Goal: Find specific page/section: Find specific page/section

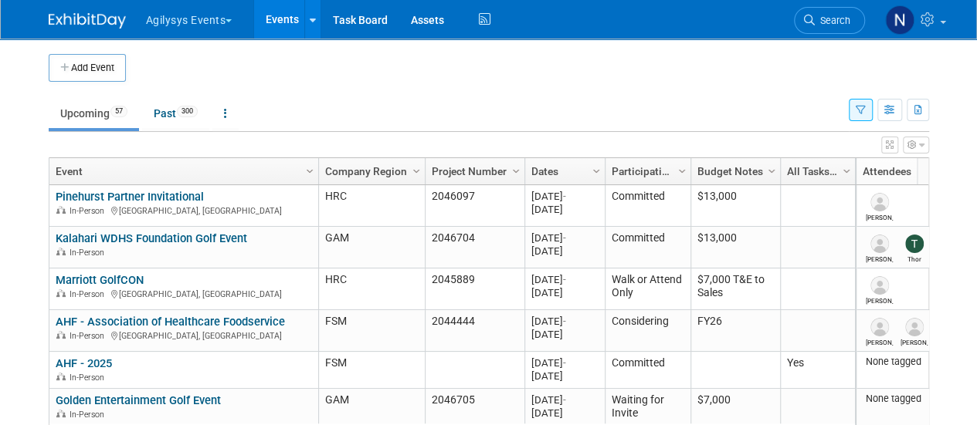
click at [855, 107] on button "button" at bounding box center [860, 110] width 24 height 22
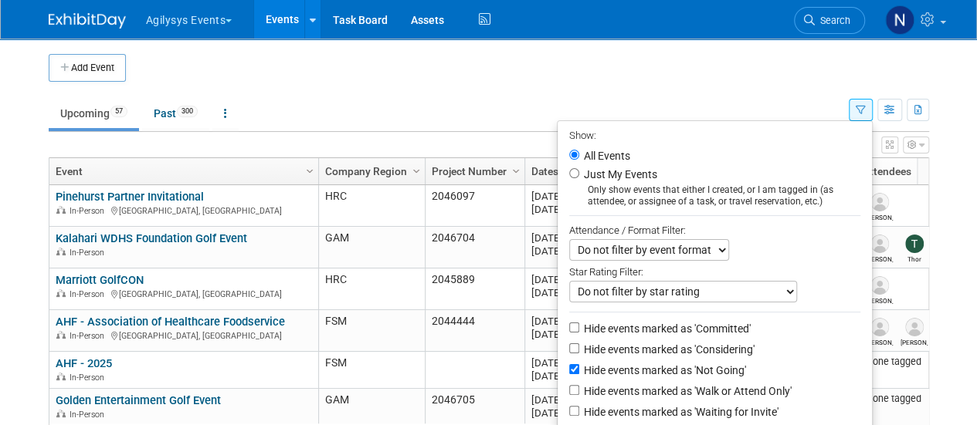
click at [737, 101] on ul "Upcoming 57 Past 300 All Events 357 Past and Upcoming Grouped Annually Events g…" at bounding box center [449, 114] width 800 height 35
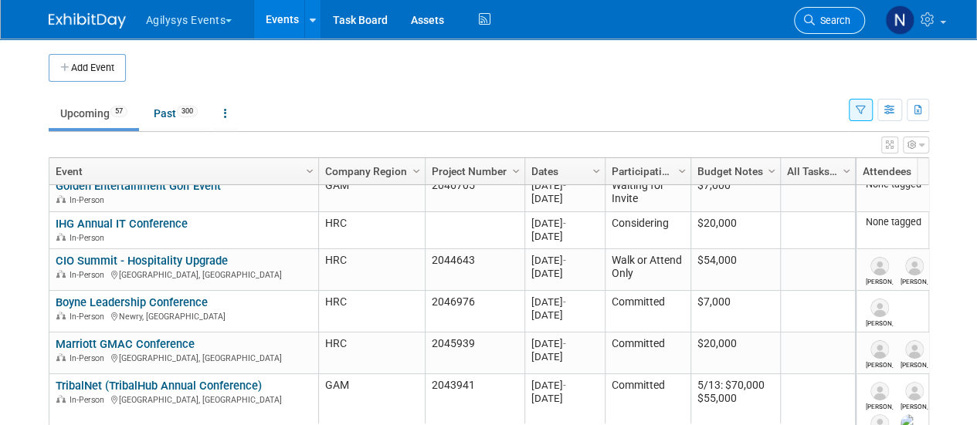
click at [838, 17] on span "Search" at bounding box center [832, 21] width 36 height 12
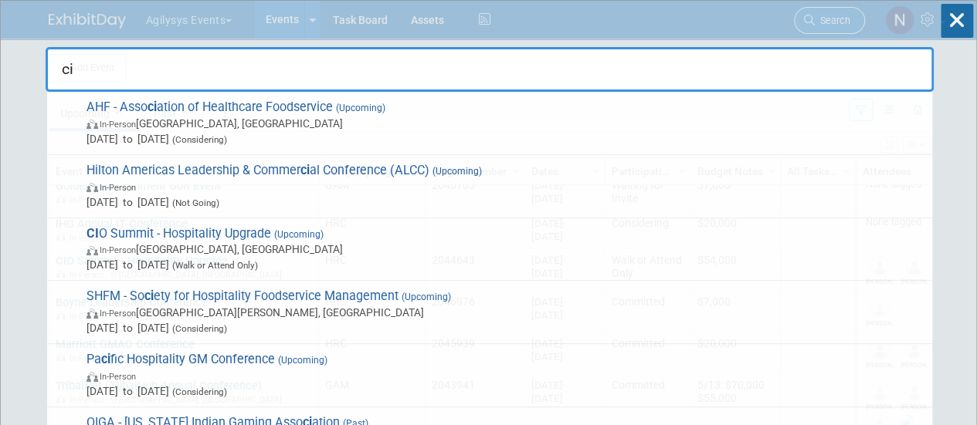
type input "cio"
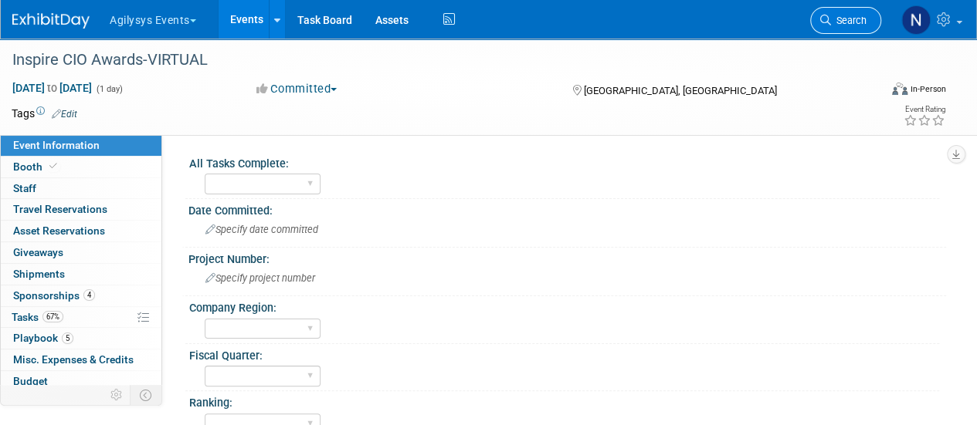
click at [840, 19] on span "Search" at bounding box center [849, 21] width 36 height 12
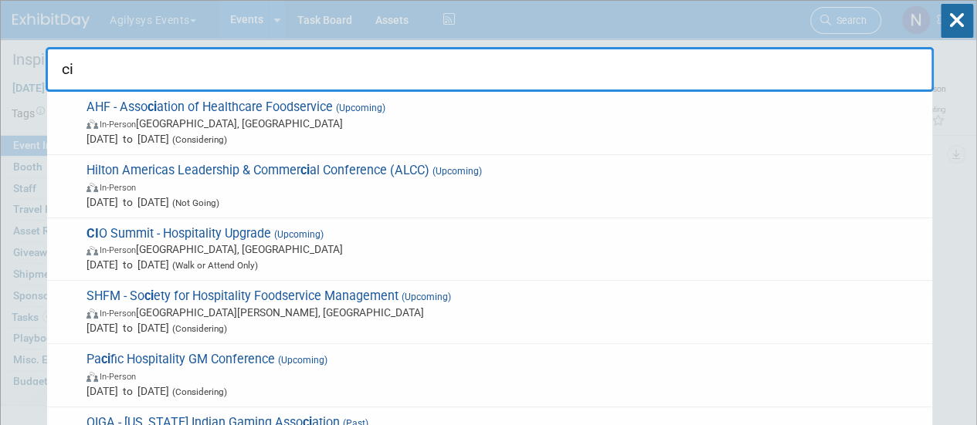
type input "cio"
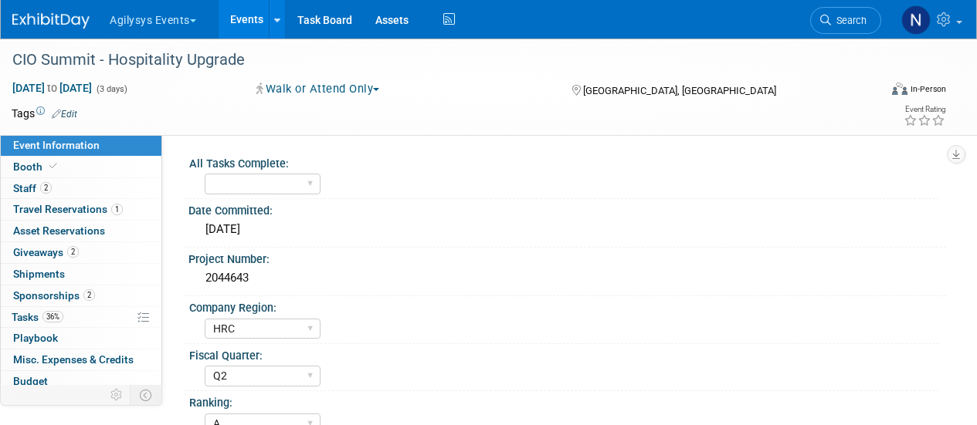
select select "HRC"
select select "Q2"
select select "A"
select select "Yes"
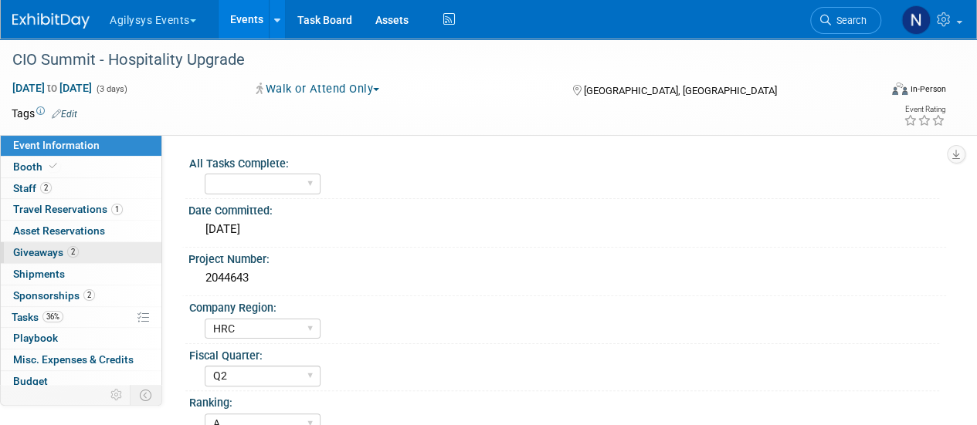
click at [57, 248] on span "Giveaways 2" at bounding box center [46, 252] width 66 height 12
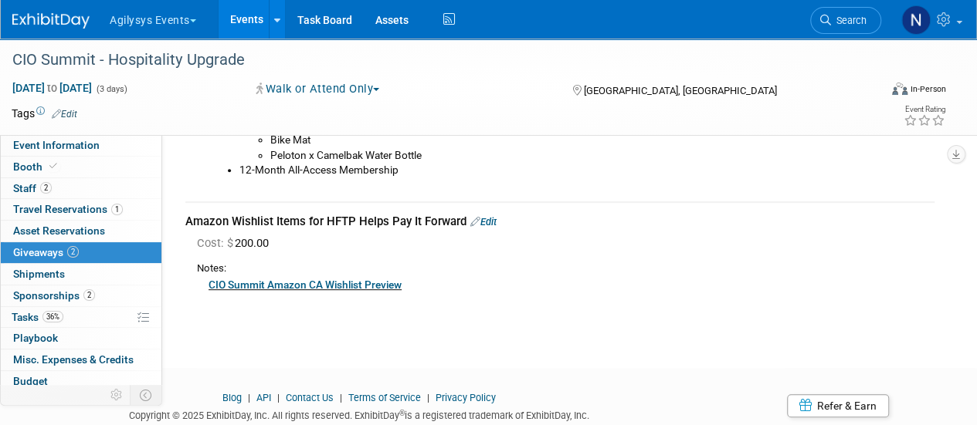
scroll to position [216, 0]
click at [120, 141] on link "Event Information" at bounding box center [81, 145] width 161 height 21
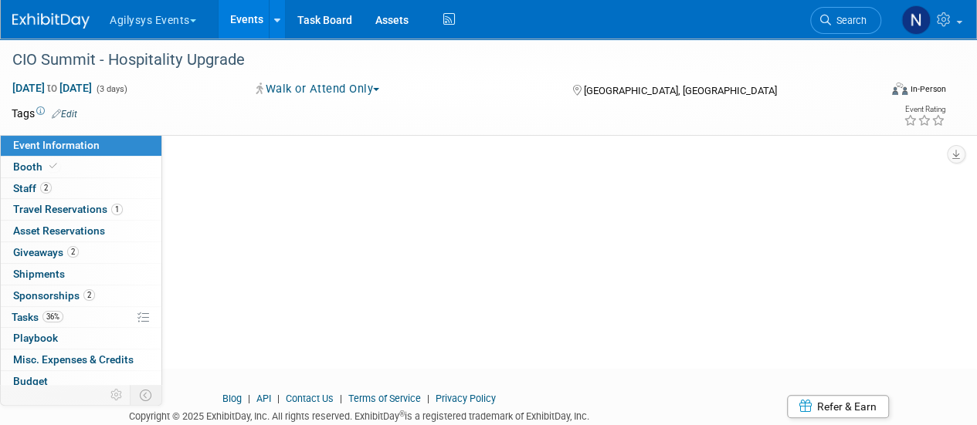
scroll to position [0, 0]
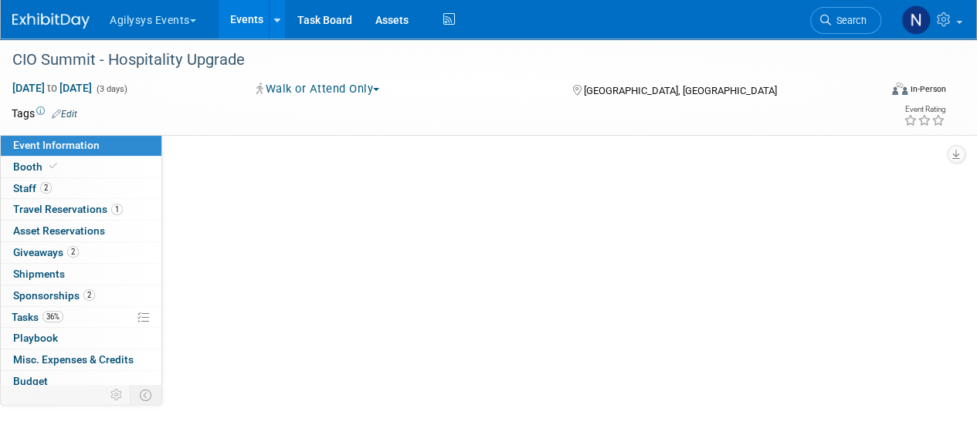
select select "HRC"
select select "Q2"
select select "A"
select select "Yes"
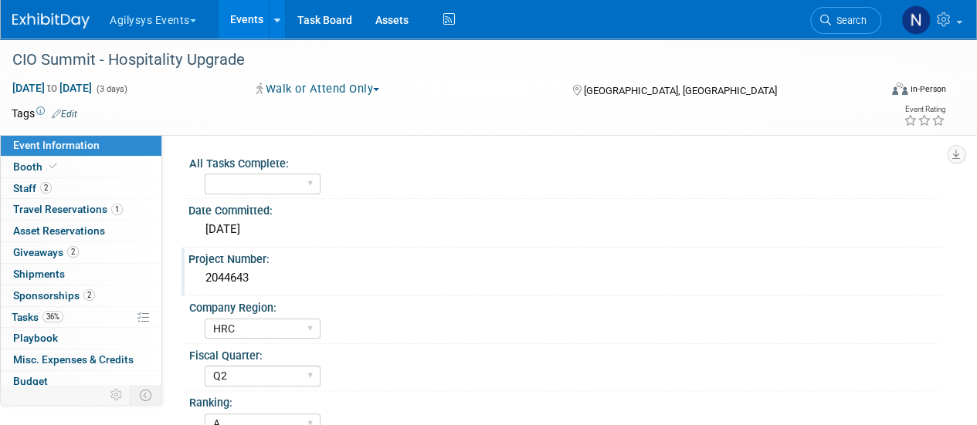
click at [222, 269] on div "2044643" at bounding box center [567, 278] width 734 height 24
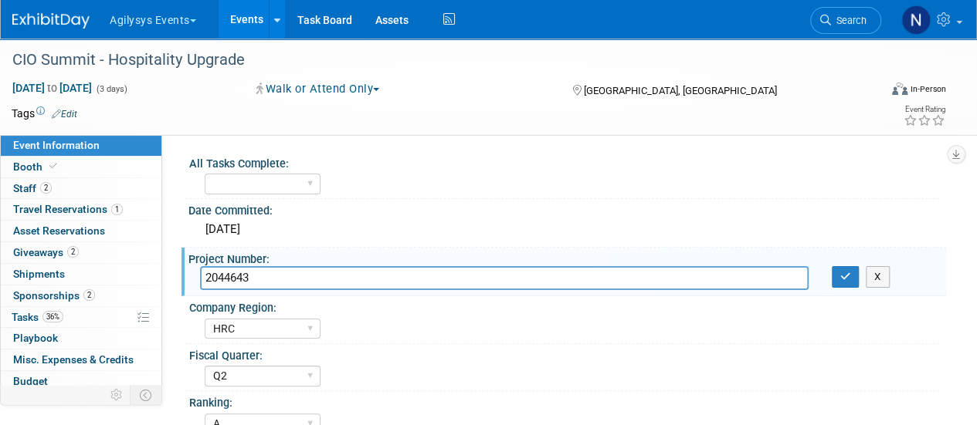
click at [57, 10] on link at bounding box center [60, 13] width 96 height 12
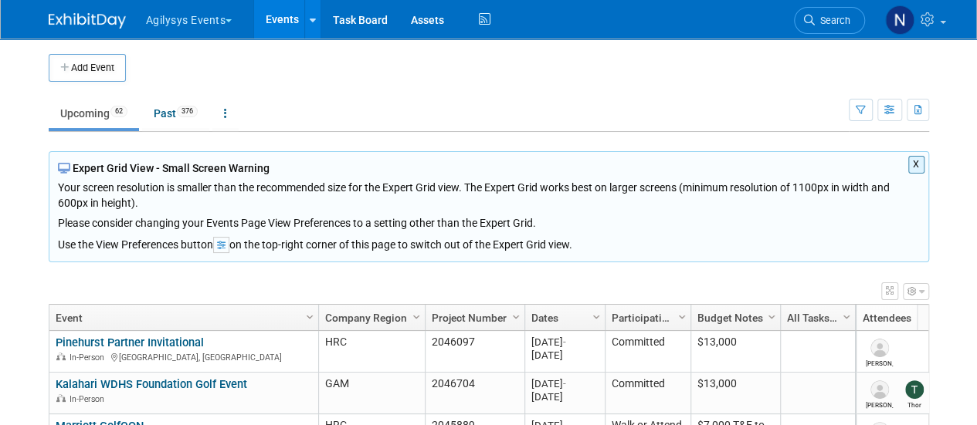
click at [918, 163] on button "X" at bounding box center [916, 165] width 16 height 18
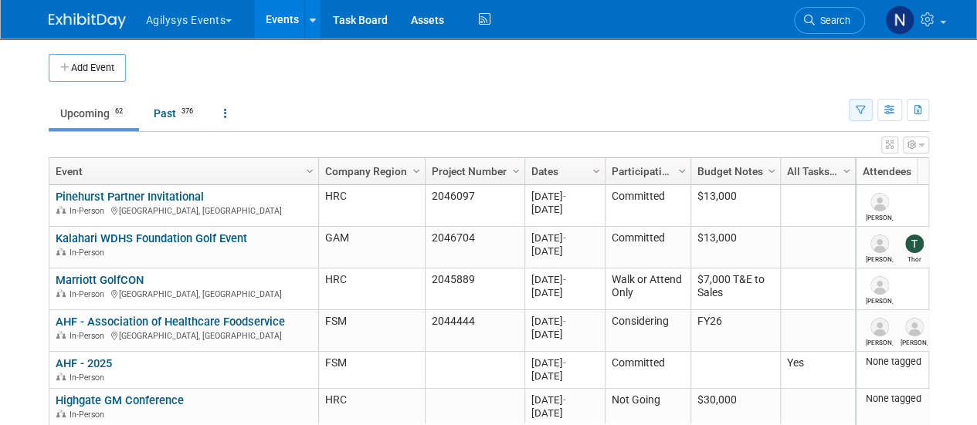
click at [854, 106] on button "button" at bounding box center [860, 110] width 24 height 22
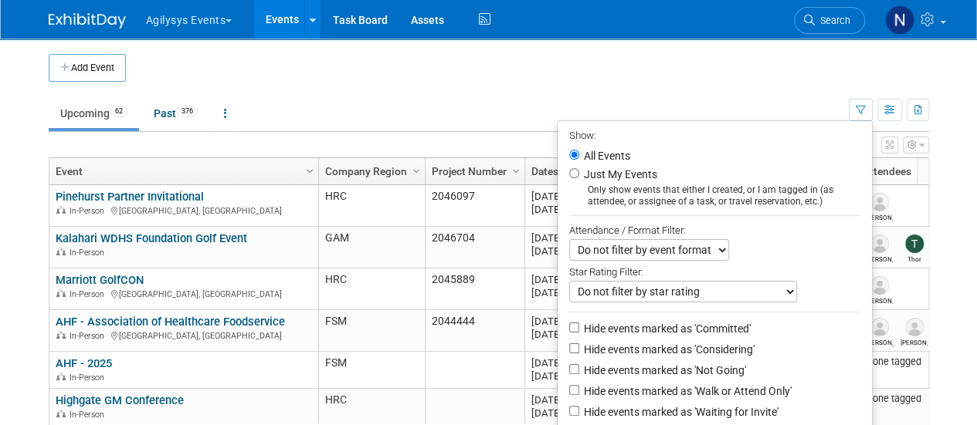
click at [712, 374] on label "Hide events marked as 'Not Going'" at bounding box center [663, 370] width 165 height 15
click at [579, 374] on input "Hide events marked as 'Not Going'" at bounding box center [574, 369] width 10 height 10
checkbox input "true"
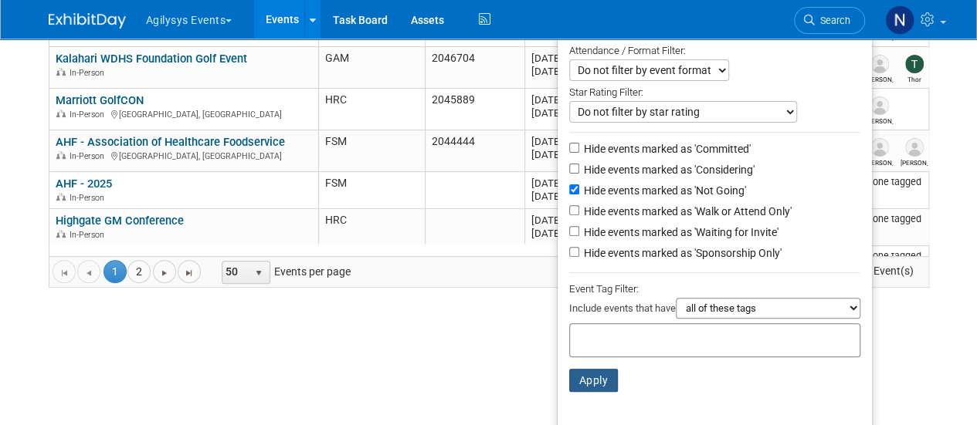
click at [579, 380] on button "Apply" at bounding box center [593, 380] width 49 height 23
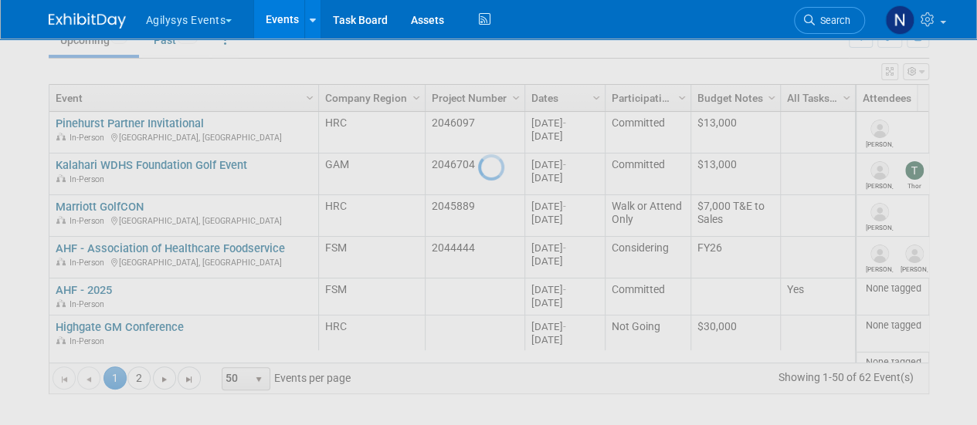
scroll to position [71, 0]
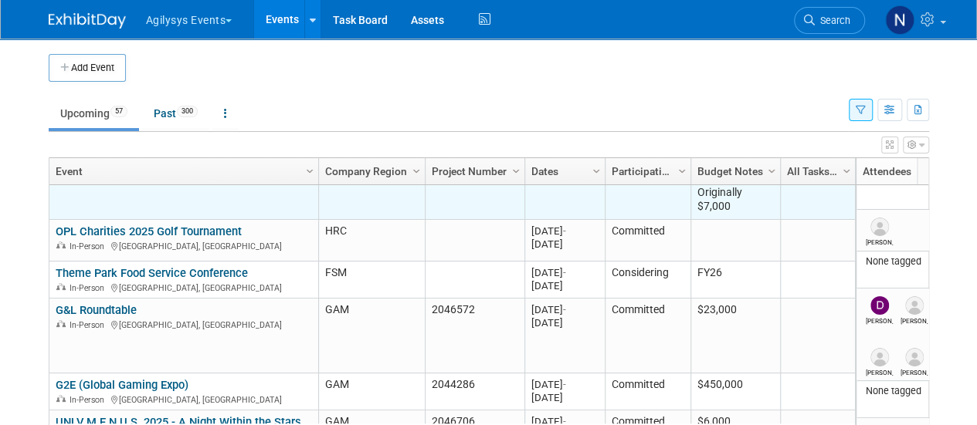
scroll to position [991, 0]
